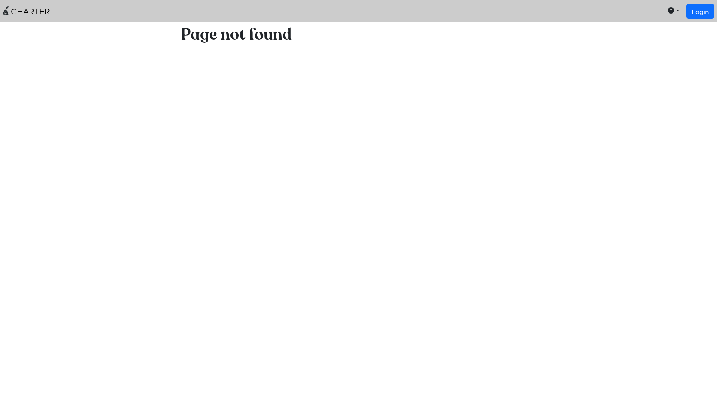
click at [32, 12] on link "CHARTER" at bounding box center [26, 11] width 47 height 16
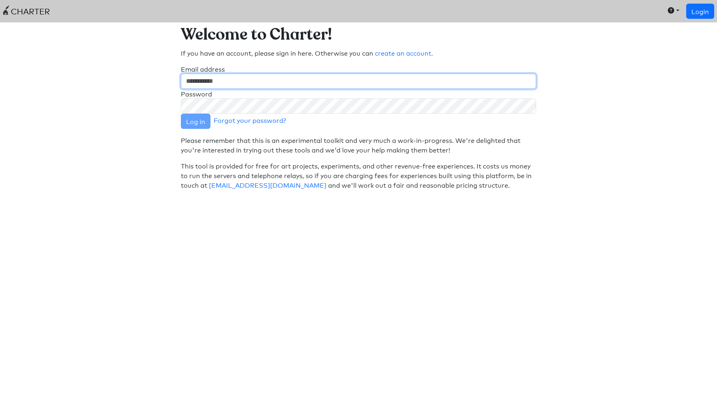
type input "**********"
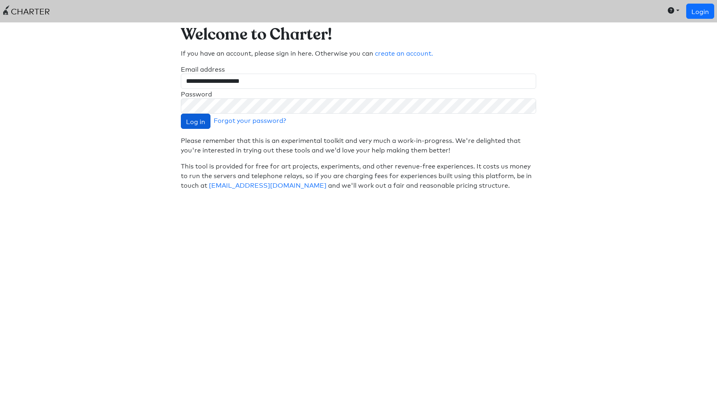
click at [201, 124] on button "Log in" at bounding box center [196, 121] width 30 height 15
